Goal: Task Accomplishment & Management: Complete application form

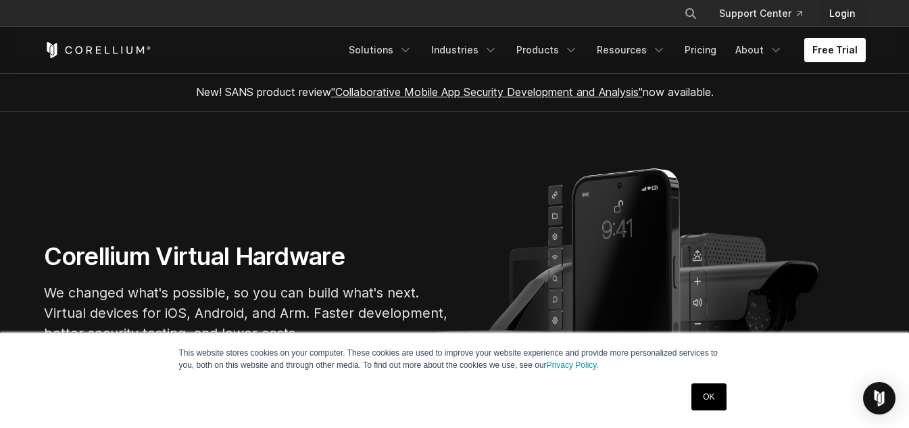
click at [832, 17] on link "Login" at bounding box center [842, 13] width 47 height 24
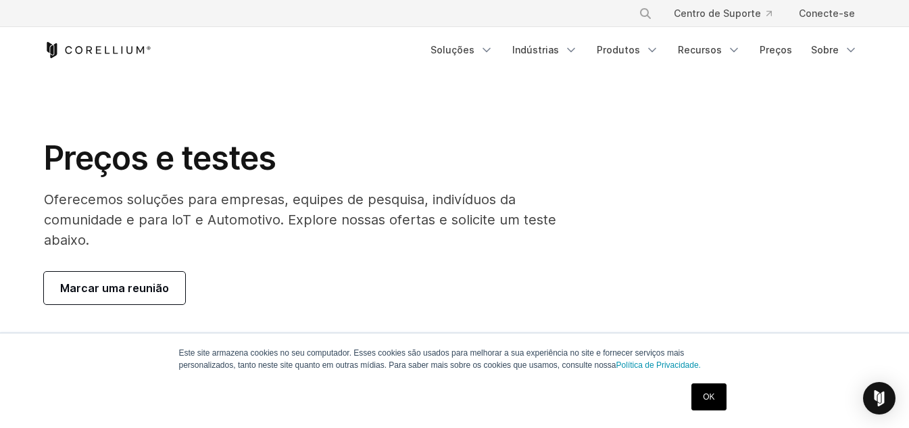
click at [705, 396] on font "OK" at bounding box center [708, 396] width 11 height 9
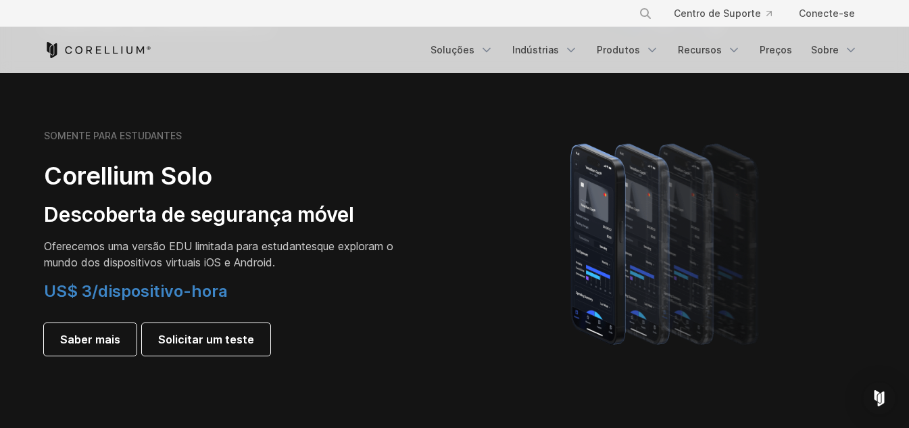
scroll to position [1014, 0]
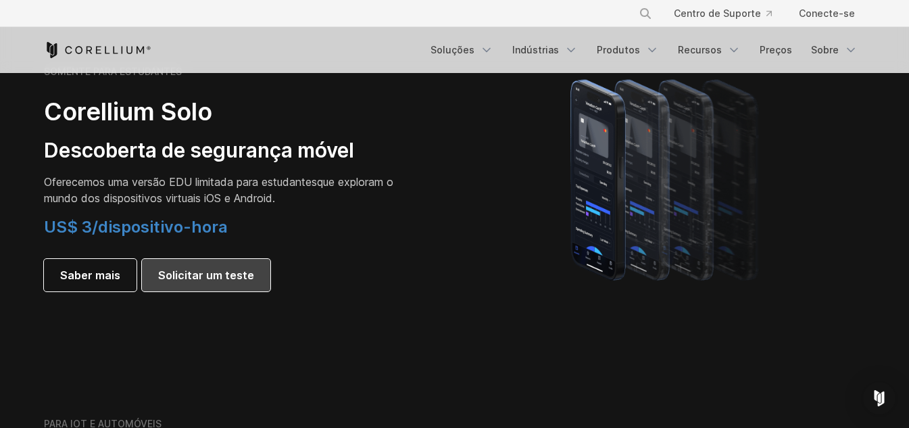
click at [201, 277] on font "Solicitar um teste" at bounding box center [206, 275] width 96 height 14
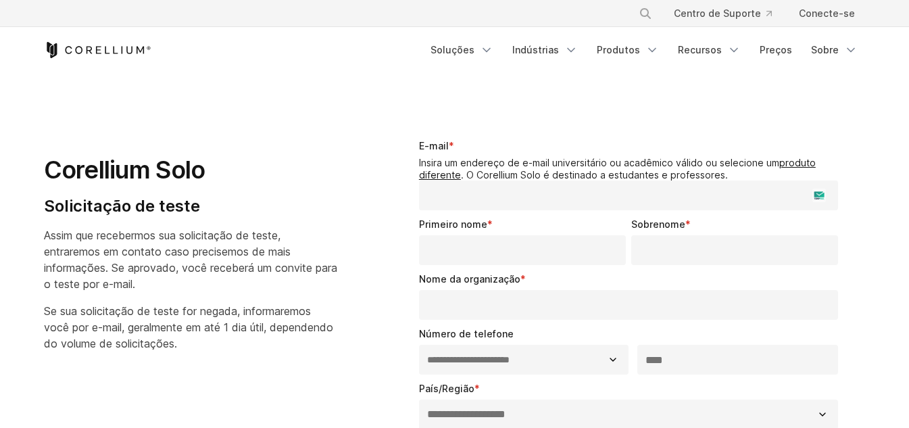
select select "**"
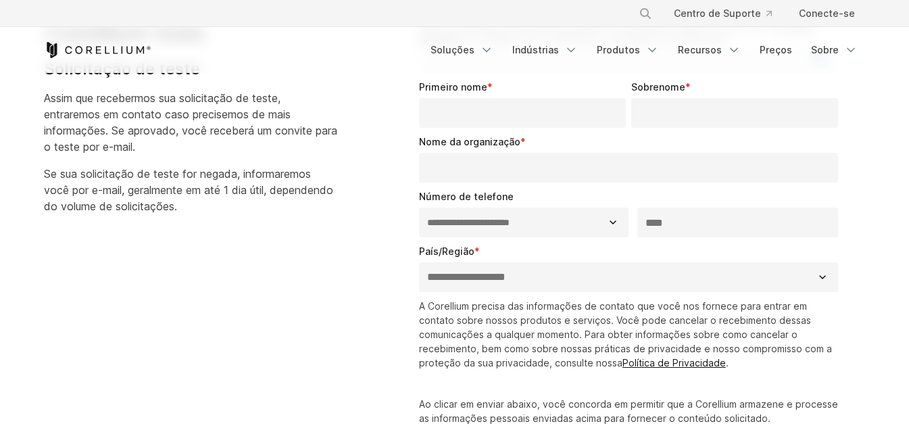
scroll to position [135, 0]
